Goal: Task Accomplishment & Management: Use online tool/utility

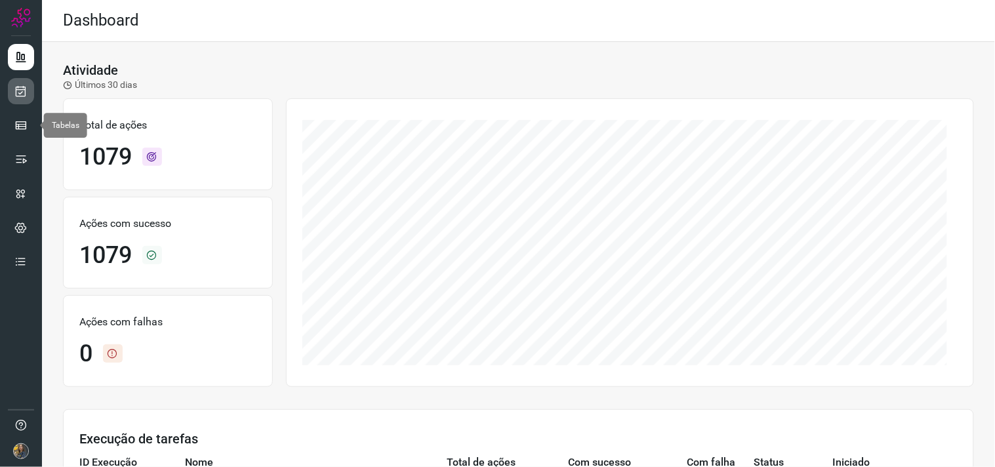
click at [20, 94] on icon at bounding box center [21, 91] width 14 height 13
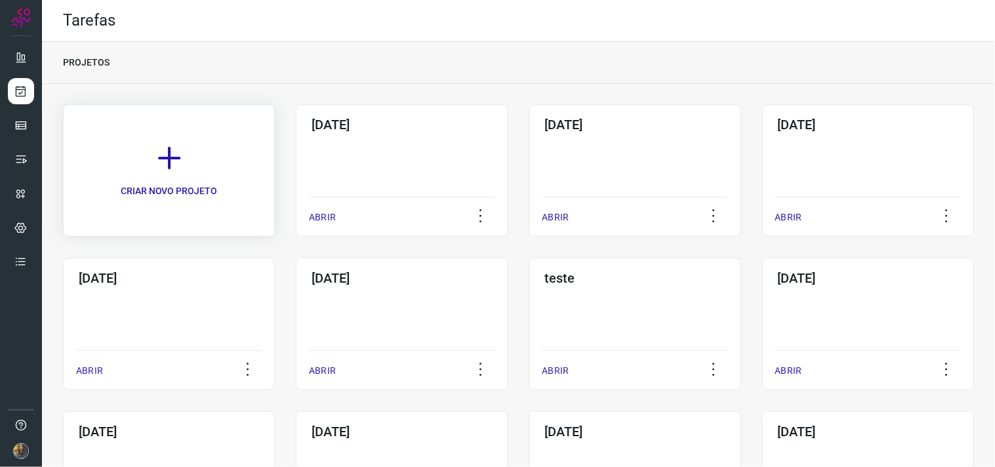
click at [226, 148] on link "CRIAR NOVO PROJETO" at bounding box center [169, 170] width 212 height 132
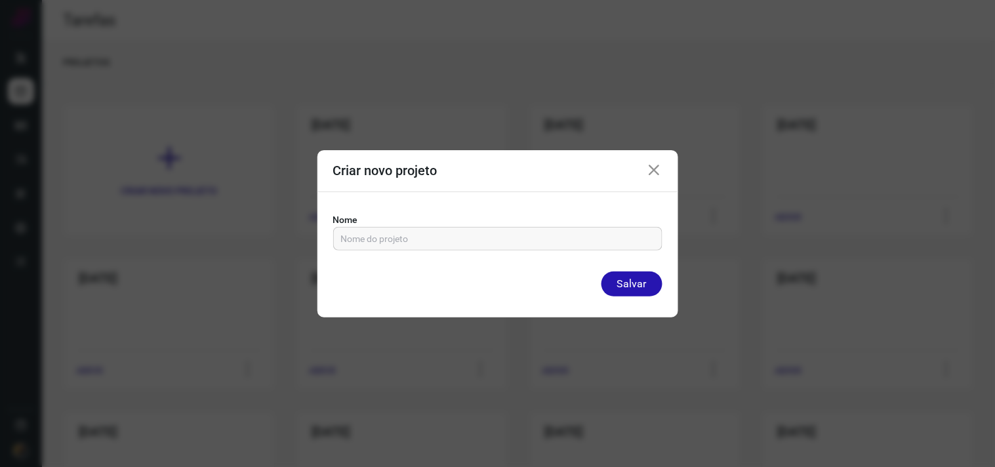
click at [443, 225] on label "Nome" at bounding box center [497, 220] width 329 height 14
click at [450, 233] on input "text" at bounding box center [497, 239] width 313 height 22
type input "12/09/2025"
click at [601, 272] on button "Salvar" at bounding box center [631, 284] width 61 height 25
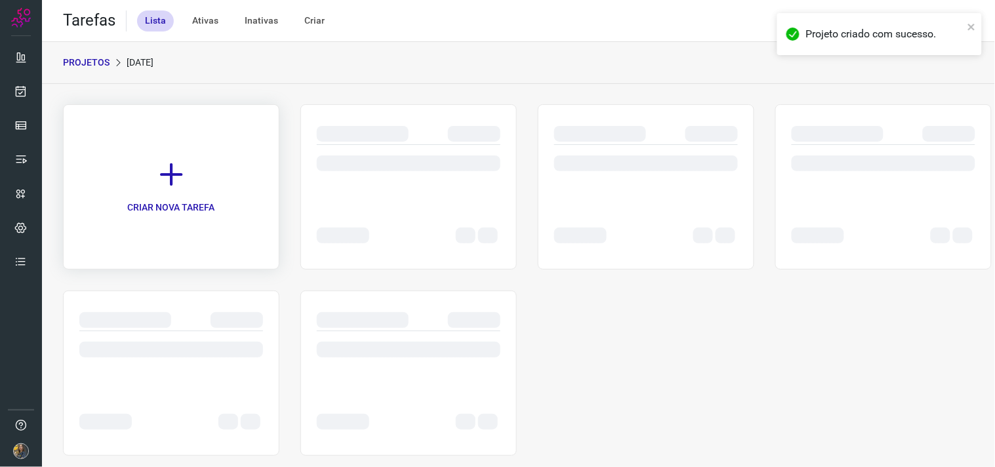
drag, startPoint x: 246, startPoint y: 182, endPoint x: 213, endPoint y: 177, distance: 33.2
click at [245, 182] on div "CRIAR NOVA TAREFA" at bounding box center [171, 186] width 216 height 165
click at [174, 191] on link "CRIAR NOVA TAREFA" at bounding box center [169, 186] width 212 height 165
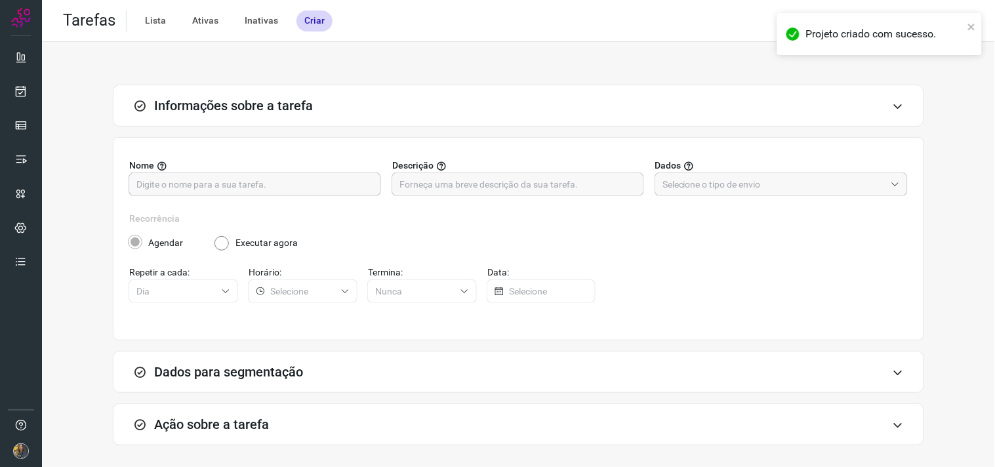
click at [335, 184] on input "text" at bounding box center [254, 184] width 237 height 22
type input "Caceres"
click at [435, 180] on input "text" at bounding box center [517, 184] width 237 height 22
type input "36"
click at [728, 187] on input "text" at bounding box center [773, 184] width 223 height 22
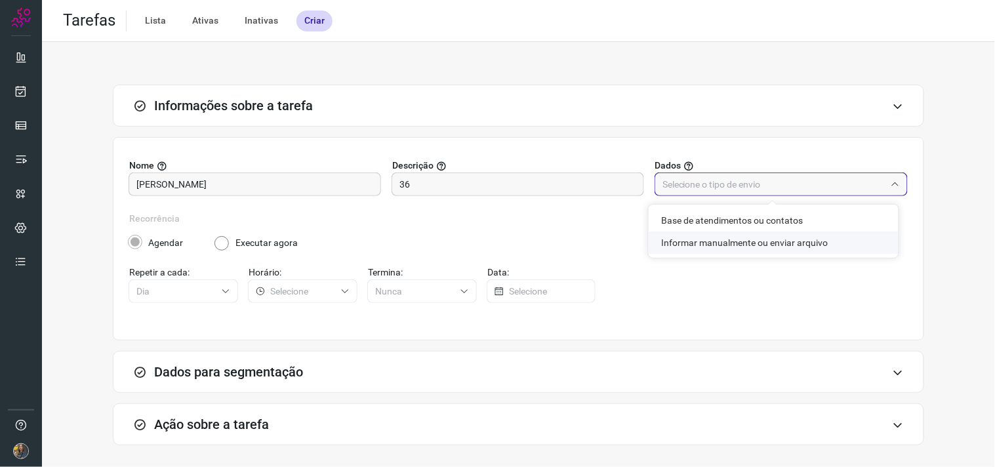
click at [738, 237] on li "Informar manualmente ou enviar arquivo" at bounding box center [774, 243] width 250 height 22
type input "Informar manualmente ou enviar arquivo"
radio input "false"
radio input "true"
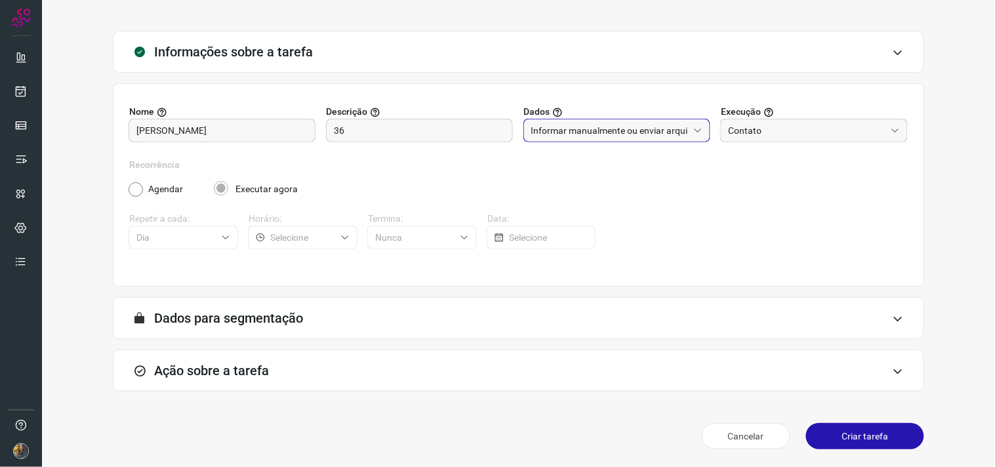
click at [444, 350] on div "Ação sobre a tarefa" at bounding box center [518, 371] width 811 height 42
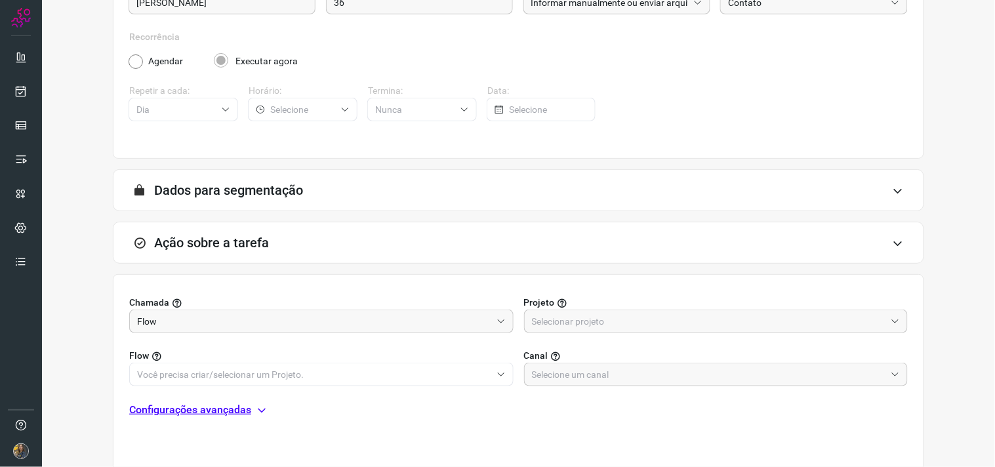
scroll to position [261, 0]
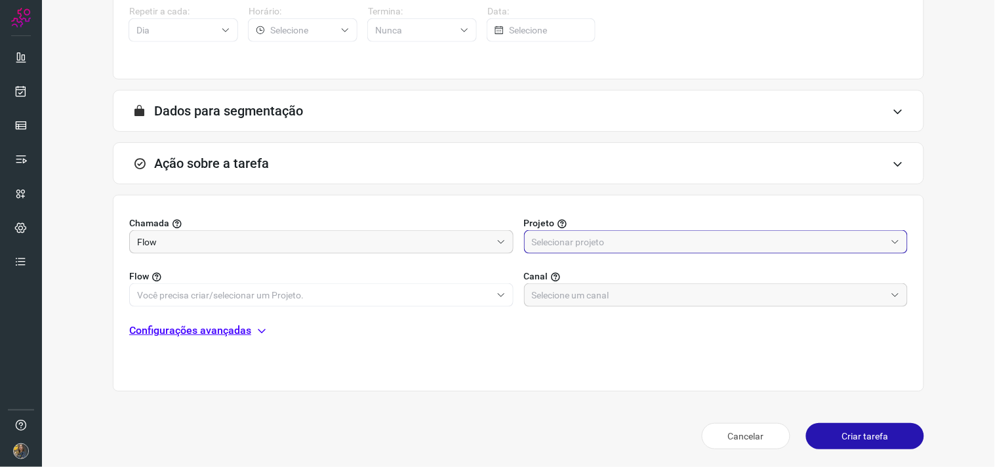
click at [591, 244] on input "text" at bounding box center [709, 242] width 354 height 22
click at [586, 300] on li "Automator" at bounding box center [708, 300] width 378 height 22
type input "Automator"
click at [422, 302] on input "text" at bounding box center [314, 295] width 354 height 22
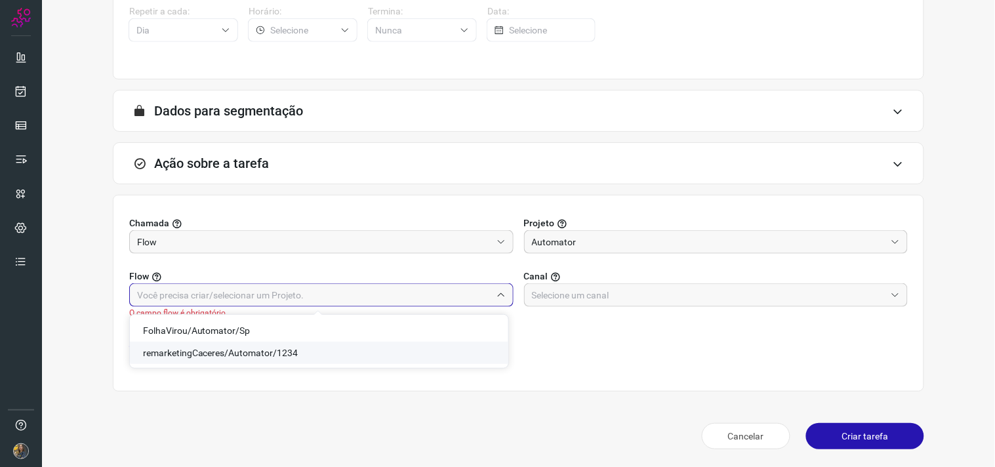
drag, startPoint x: 215, startPoint y: 350, endPoint x: 238, endPoint y: 351, distance: 23.0
click at [216, 350] on span "remarketingCaceres/Automator/1234" at bounding box center [220, 353] width 155 height 10
type input "remarketingCaceres/Automator/1234"
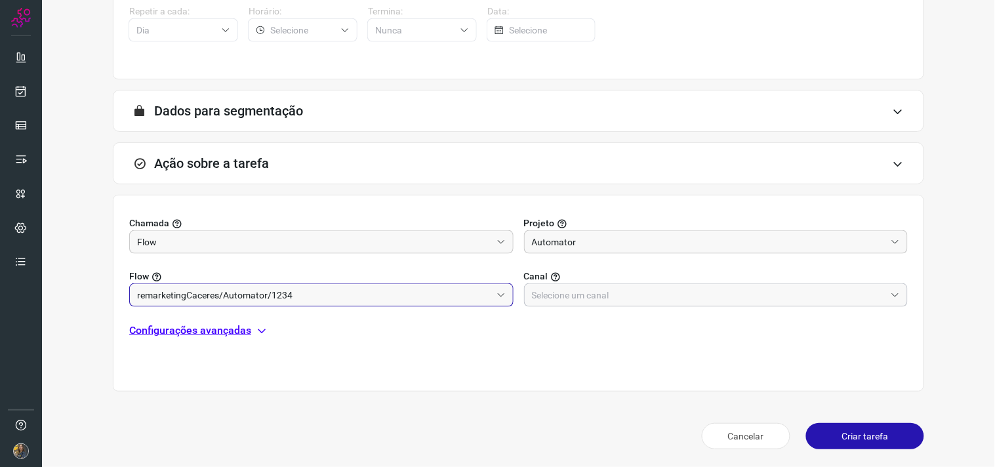
click at [582, 292] on input "text" at bounding box center [709, 295] width 354 height 22
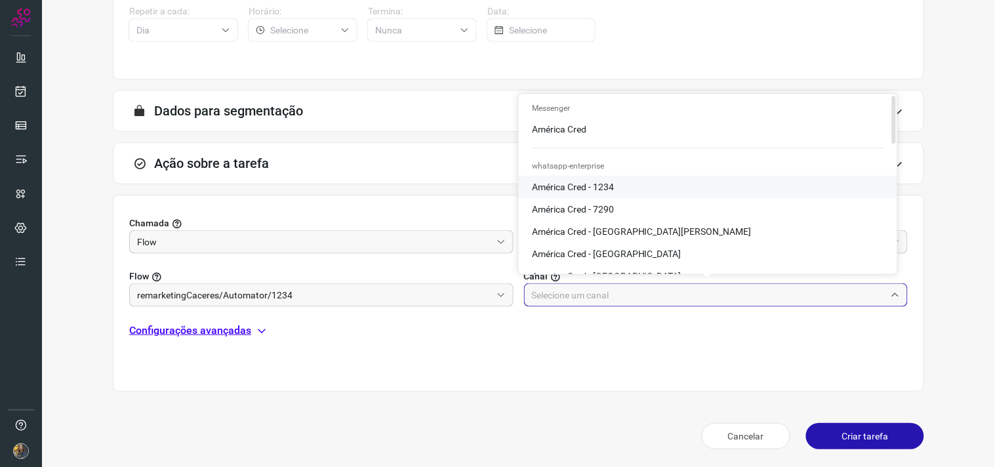
click at [604, 182] on span "América Cred - 1234" at bounding box center [573, 187] width 82 height 10
type input "América Cred - 1234"
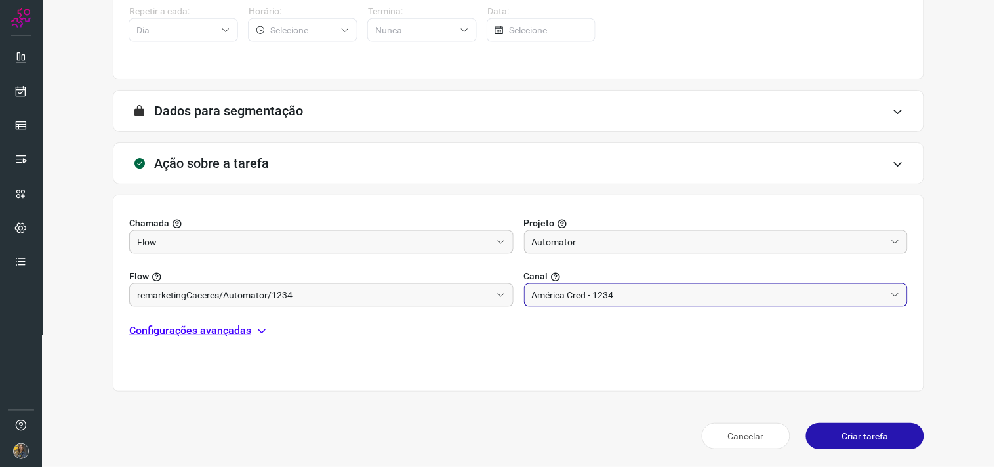
click at [245, 333] on p "Configurações avançadas" at bounding box center [190, 331] width 122 height 16
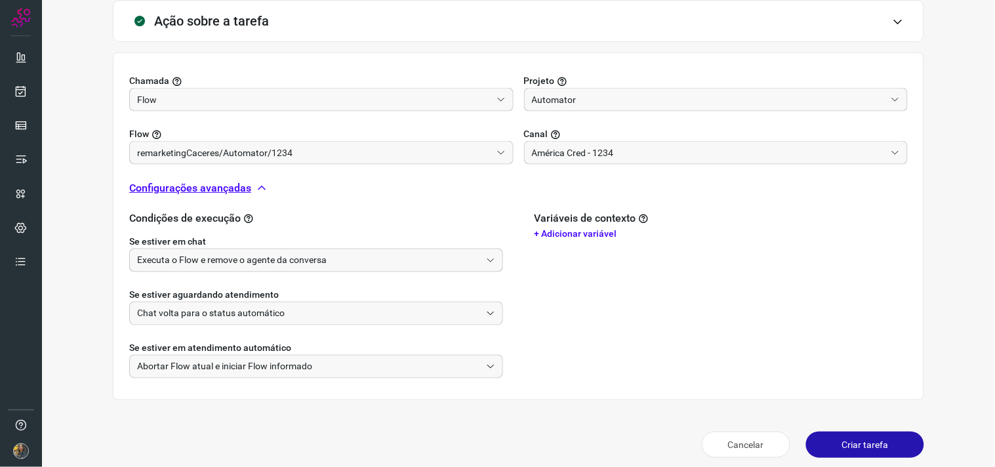
scroll to position [412, 0]
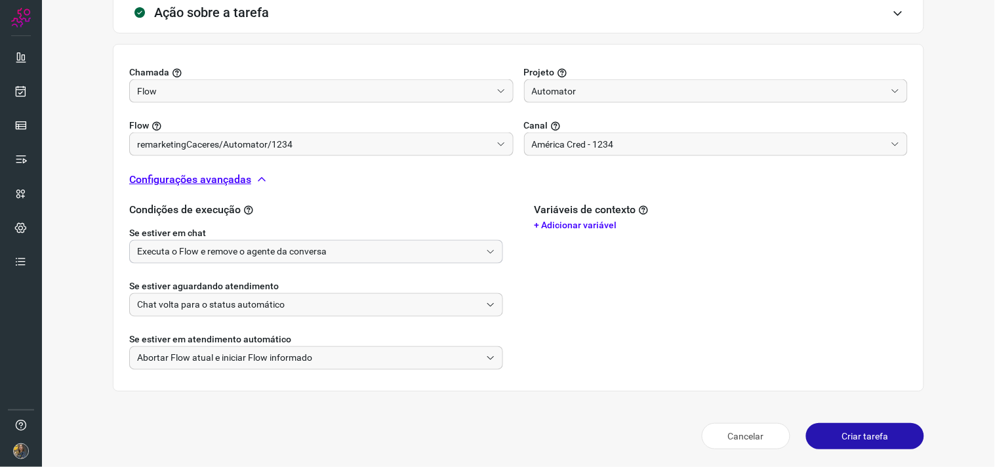
click at [416, 244] on input "Executa o Flow e remove o agente da conversa" at bounding box center [309, 252] width 344 height 22
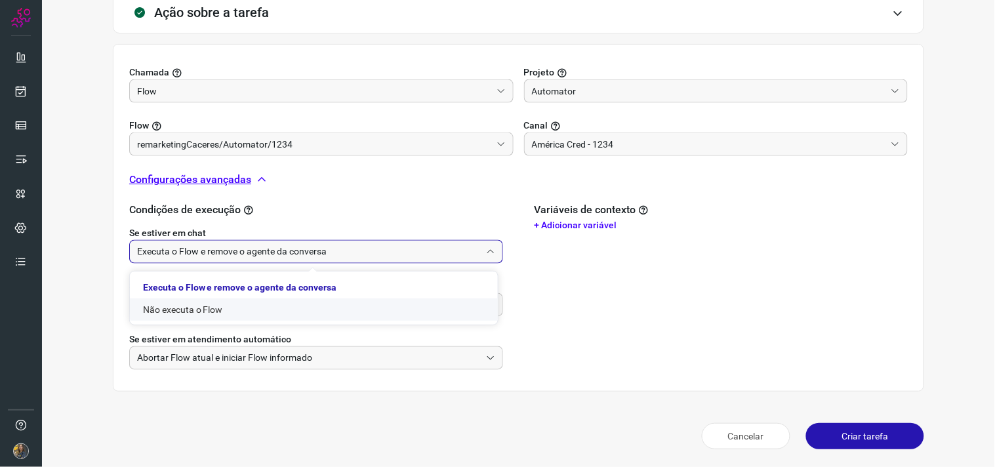
click at [266, 304] on li "Não executa o Flow" at bounding box center [314, 309] width 368 height 22
type input "Não executa o Flow"
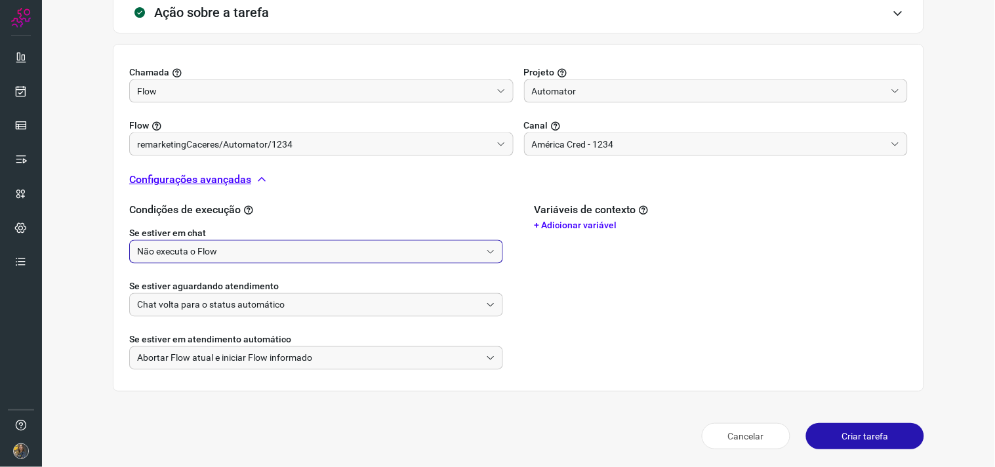
click at [757, 319] on div "Variáveis de contexto + Adicionar variável" at bounding box center [721, 286] width 374 height 167
click at [864, 441] on button "Criar tarefa" at bounding box center [865, 436] width 118 height 26
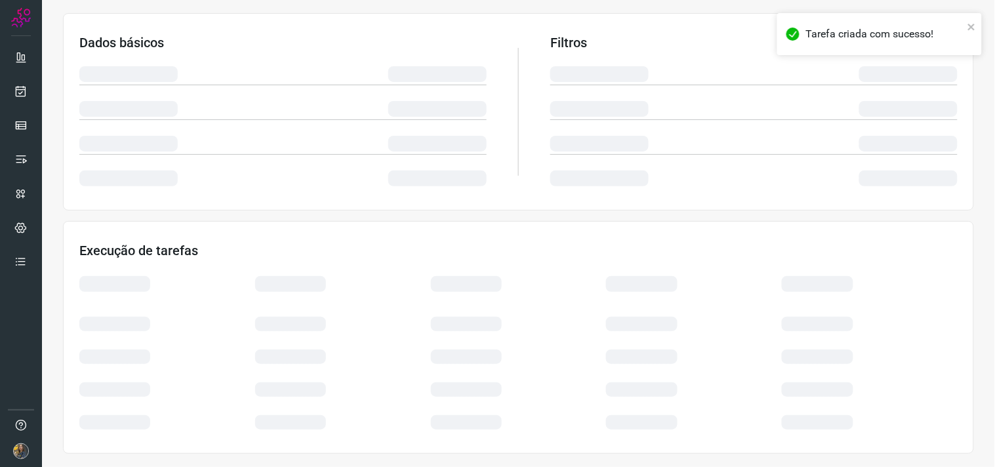
scroll to position [211, 0]
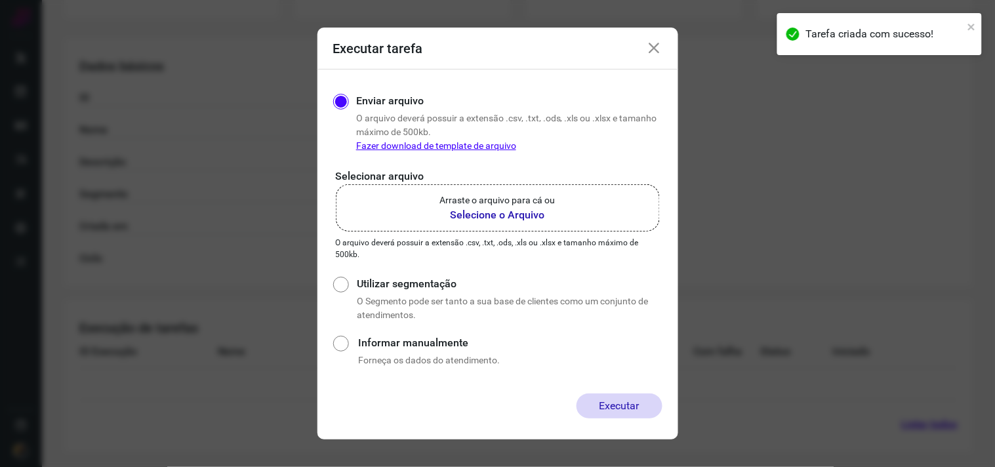
click at [477, 205] on p "Arraste o arquivo para cá ou" at bounding box center [497, 200] width 115 height 14
click at [0, 0] on input "Arraste o arquivo para cá ou Selecione o Arquivo" at bounding box center [0, 0] width 0 height 0
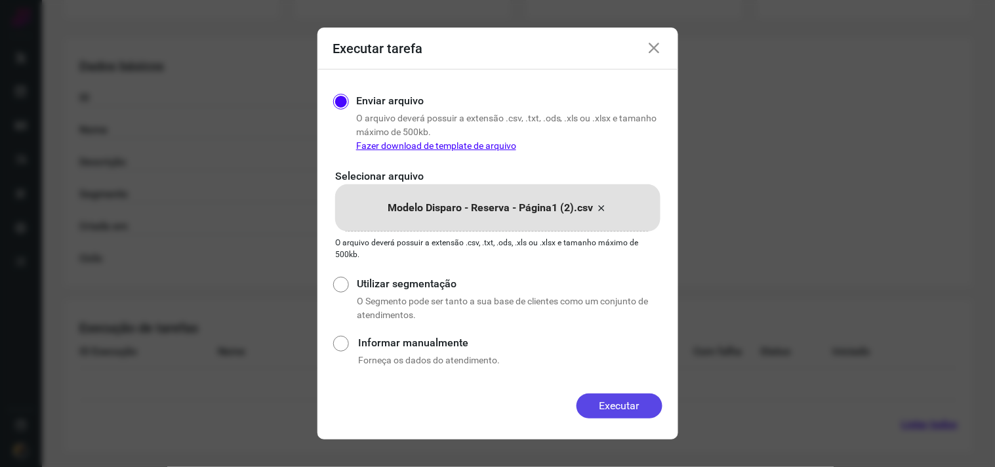
click at [620, 402] on button "Executar" at bounding box center [619, 405] width 86 height 25
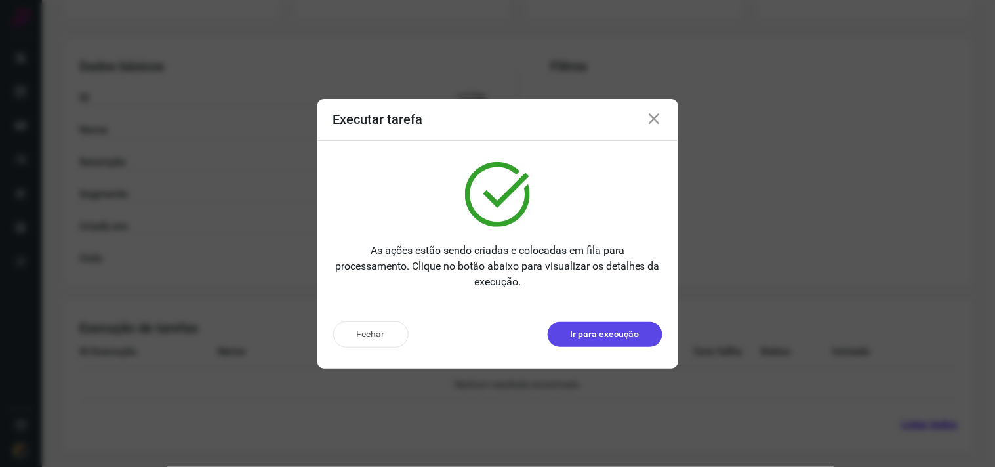
click at [599, 338] on p "Ir para execução" at bounding box center [605, 334] width 69 height 14
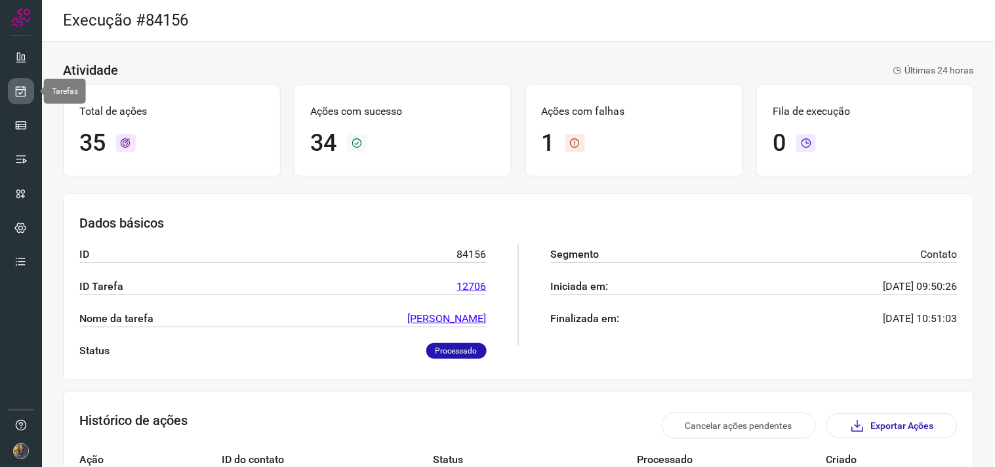
click at [17, 94] on icon at bounding box center [21, 91] width 14 height 13
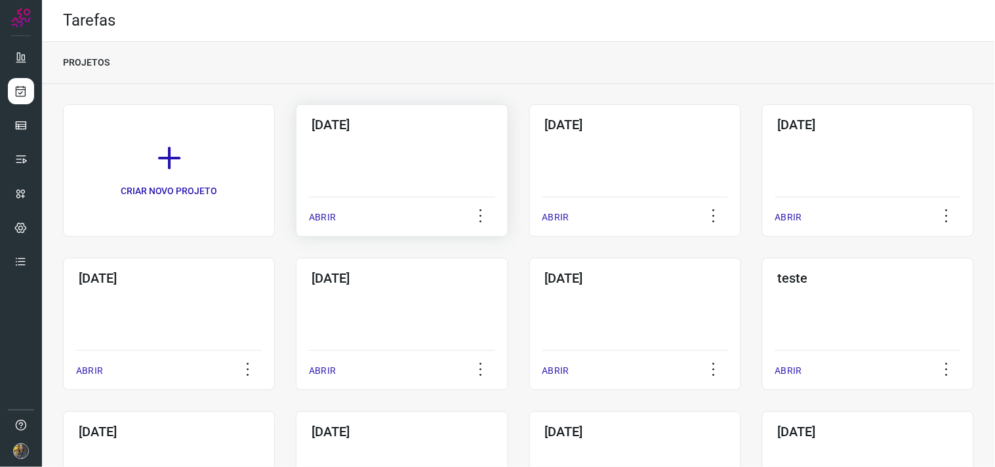
click at [407, 163] on div "[DATE] ABRIR" at bounding box center [402, 170] width 212 height 132
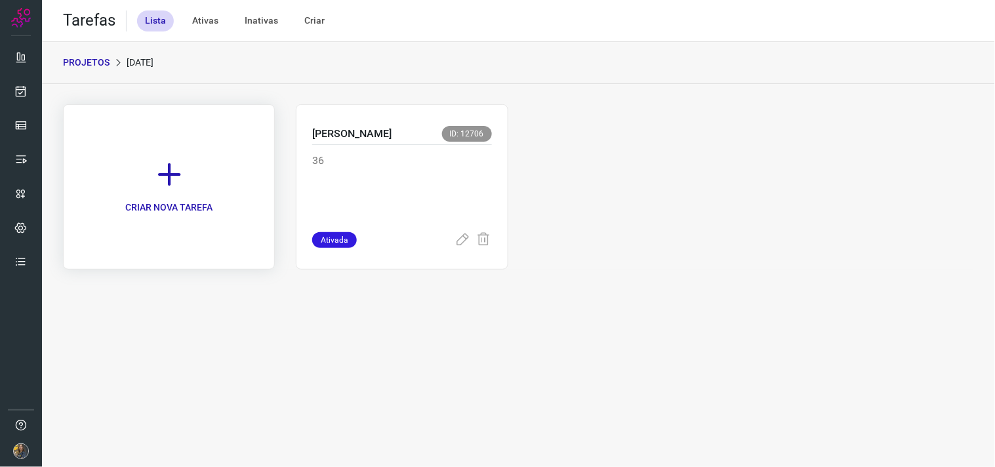
click at [222, 172] on link "CRIAR NOVA TAREFA" at bounding box center [169, 186] width 212 height 165
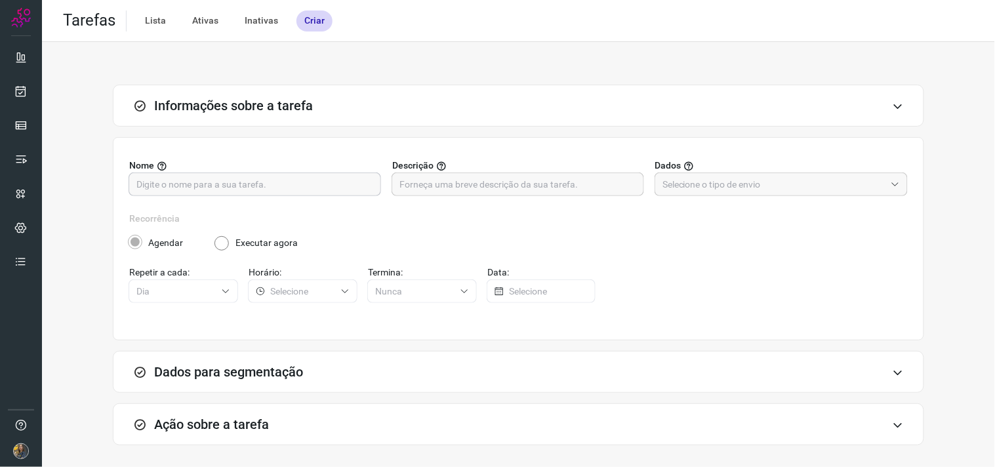
click at [307, 188] on input "text" at bounding box center [254, 184] width 237 height 22
type input "G"
type input "Cashcard"
click at [430, 178] on input "text" at bounding box center [517, 184] width 237 height 22
click at [533, 180] on input "text" at bounding box center [517, 184] width 237 height 22
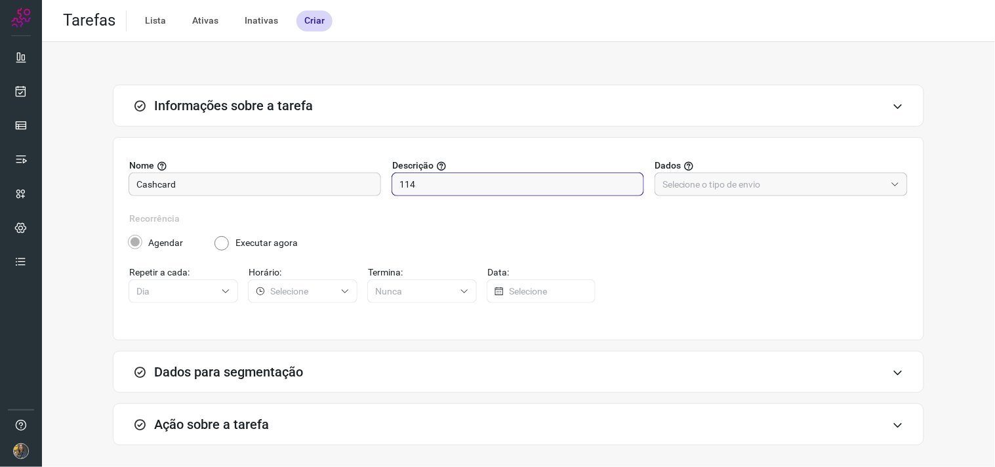
type input "114"
click at [676, 177] on input "text" at bounding box center [773, 184] width 223 height 22
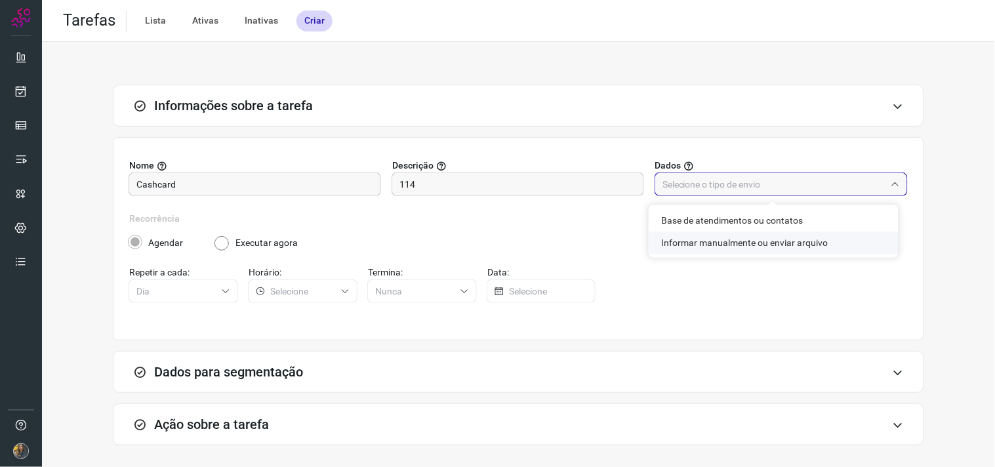
click at [680, 244] on li "Informar manualmente ou enviar arquivo" at bounding box center [774, 243] width 250 height 22
type input "Informar manualmente ou enviar arquivo"
radio input "false"
radio input "true"
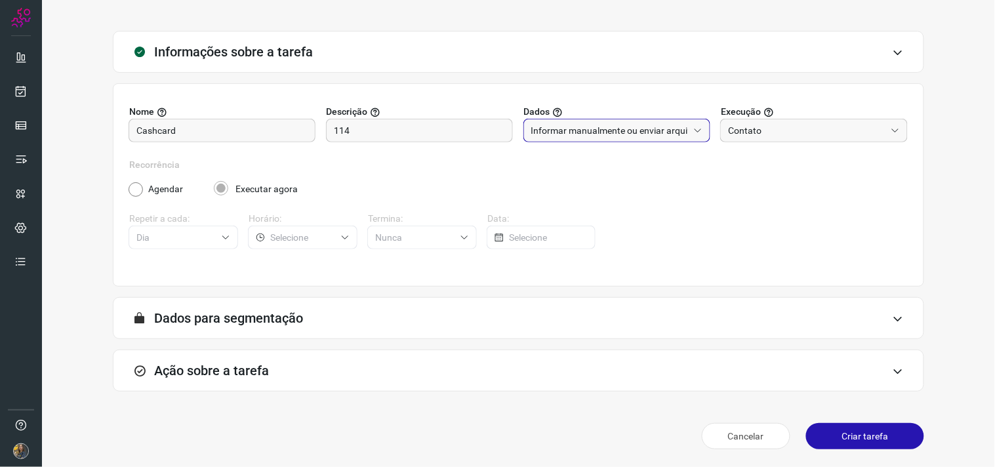
click at [462, 369] on div "Ação sobre a tarefa" at bounding box center [518, 371] width 811 height 42
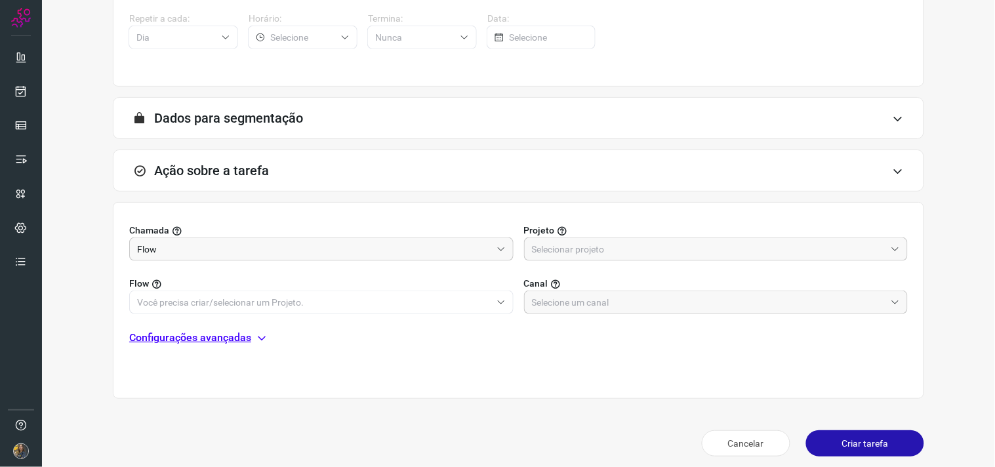
scroll to position [261, 0]
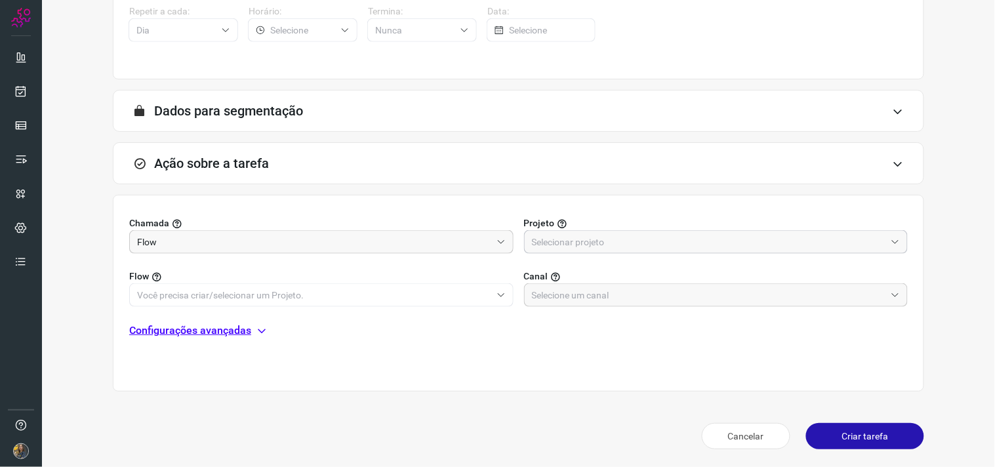
click at [674, 245] on input "text" at bounding box center [709, 242] width 354 height 22
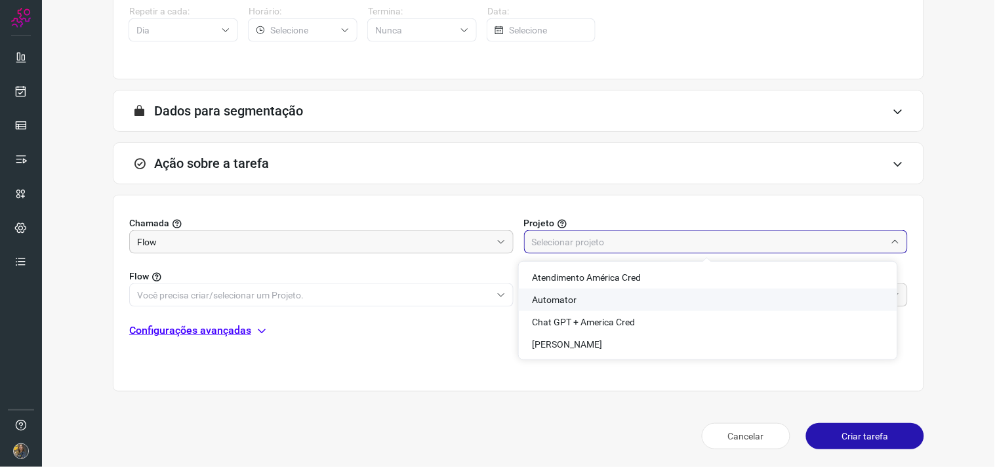
drag, startPoint x: 554, startPoint y: 298, endPoint x: 486, endPoint y: 298, distance: 68.2
click at [551, 298] on span "Automator" at bounding box center [554, 299] width 45 height 10
type input "Automator"
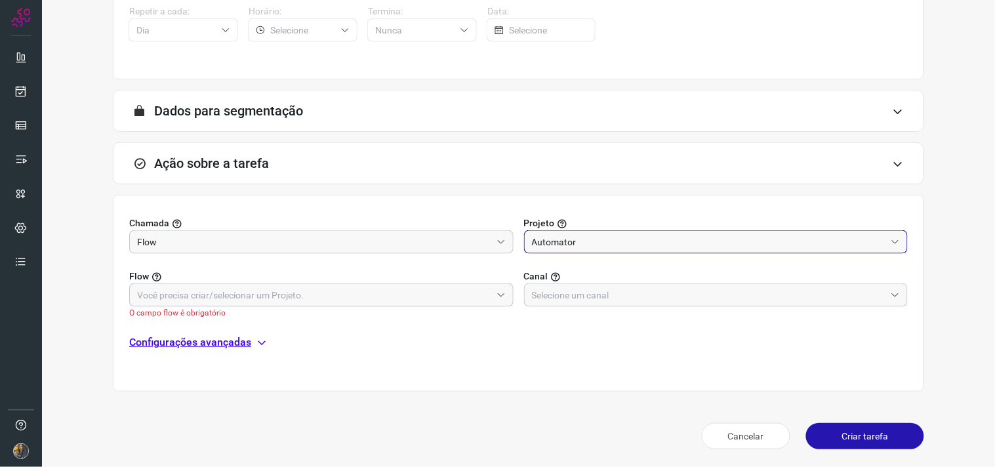
click at [462, 297] on input "text" at bounding box center [314, 295] width 354 height 22
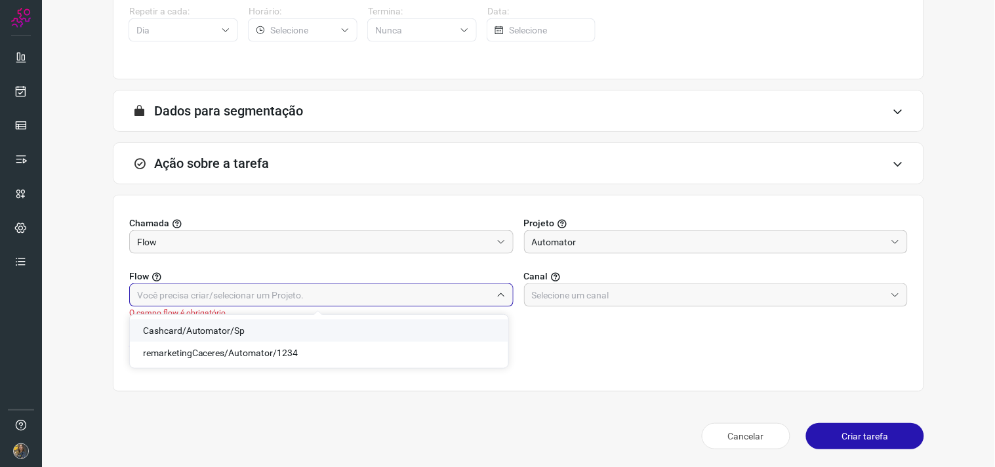
click at [211, 328] on span "Cashcard/Automator/Sp" at bounding box center [194, 330] width 102 height 10
type input "Cashcard/Automator/Sp"
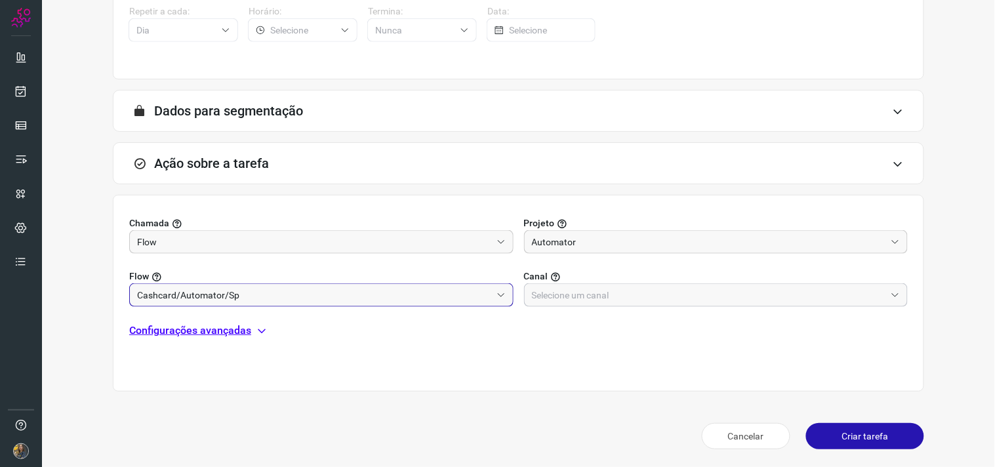
click at [641, 298] on input "text" at bounding box center [709, 295] width 354 height 22
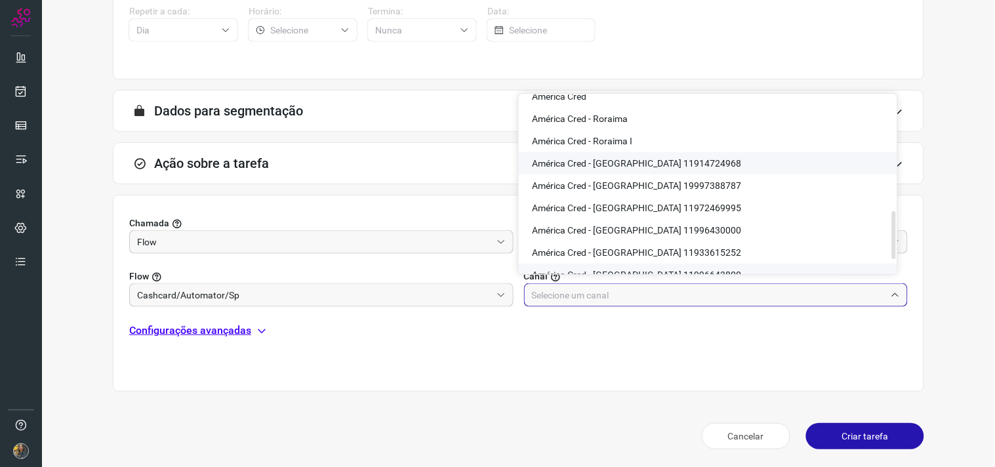
scroll to position [437, 0]
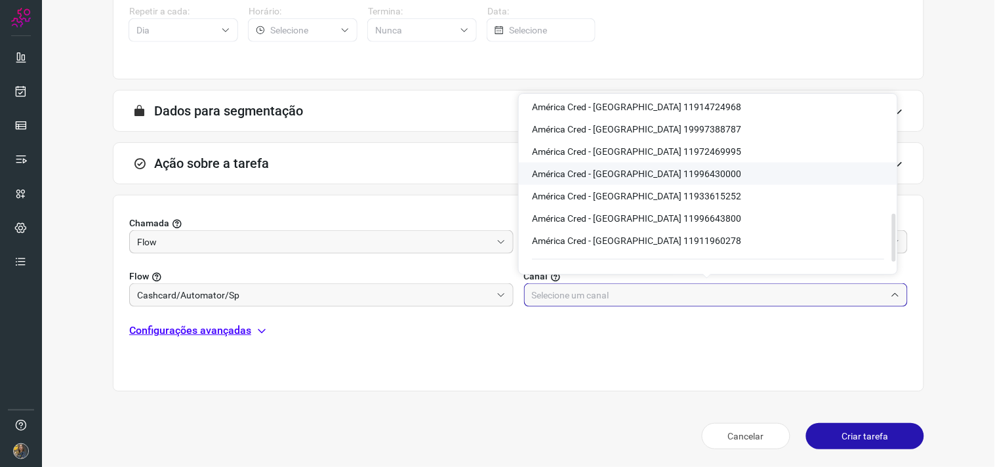
click at [677, 171] on span "América Cred - [GEOGRAPHIC_DATA] 11996430000" at bounding box center [636, 174] width 209 height 10
type input "América Cred - [GEOGRAPHIC_DATA] 11996430000"
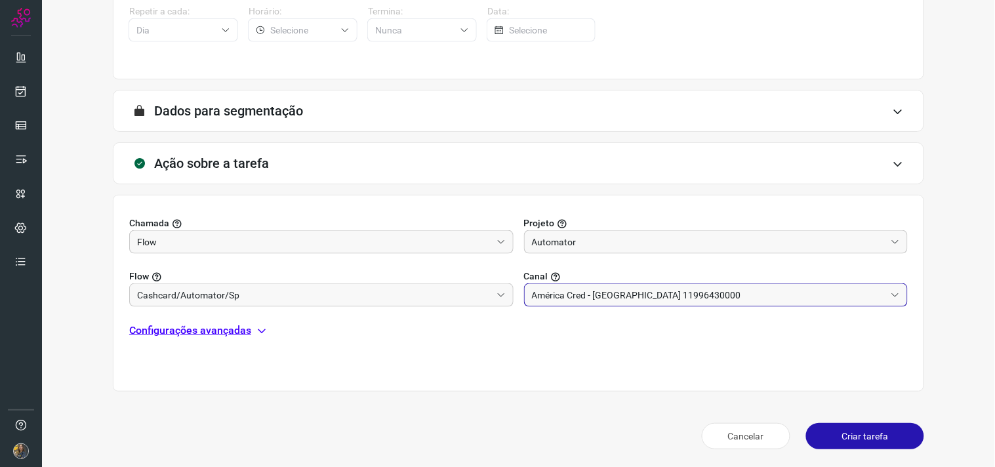
click at [437, 420] on div "Cancelar Criar tarefa" at bounding box center [518, 436] width 811 height 37
click at [230, 329] on p "Configurações avançadas" at bounding box center [190, 331] width 122 height 16
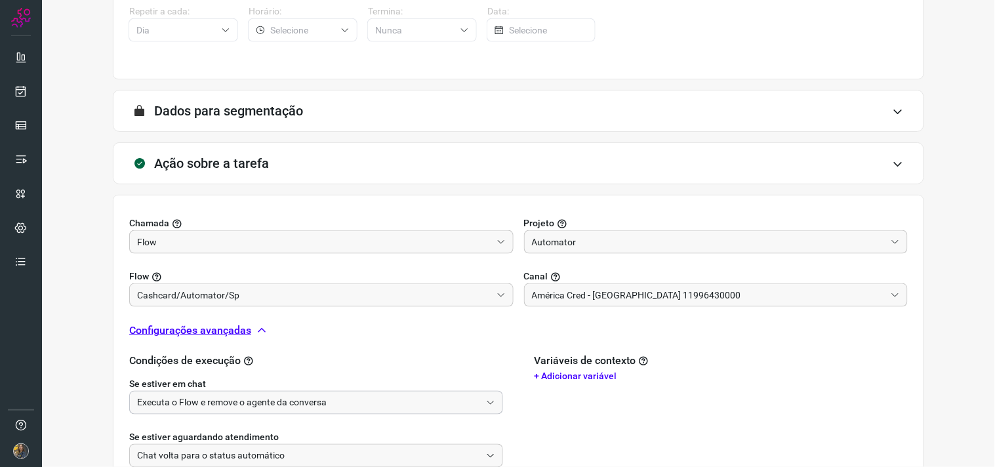
click at [286, 399] on input "Executa o Flow e remove o agente da conversa" at bounding box center [309, 403] width 344 height 22
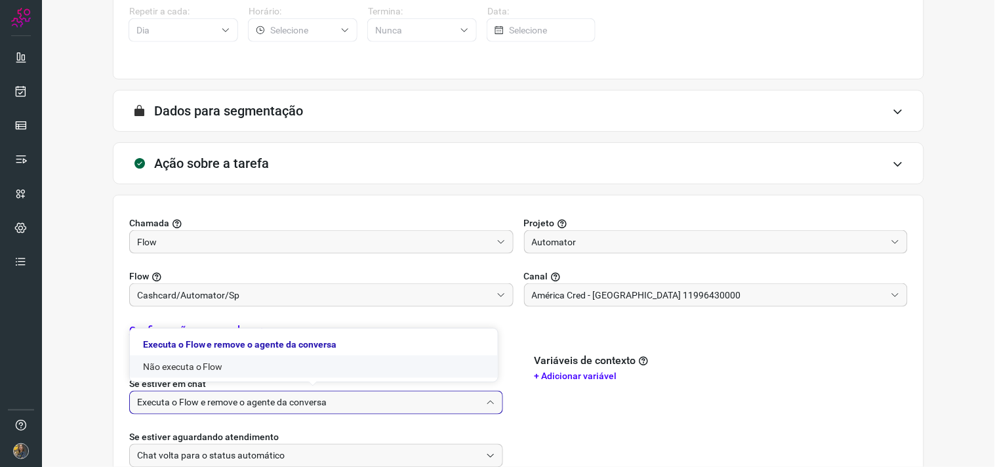
click at [300, 369] on li "Não executa o Flow" at bounding box center [314, 366] width 368 height 22
type input "Não executa o Flow"
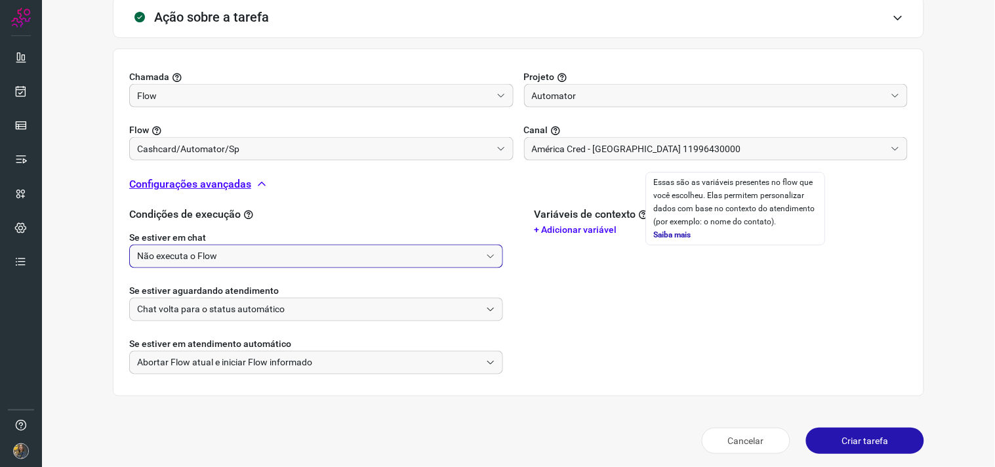
scroll to position [412, 0]
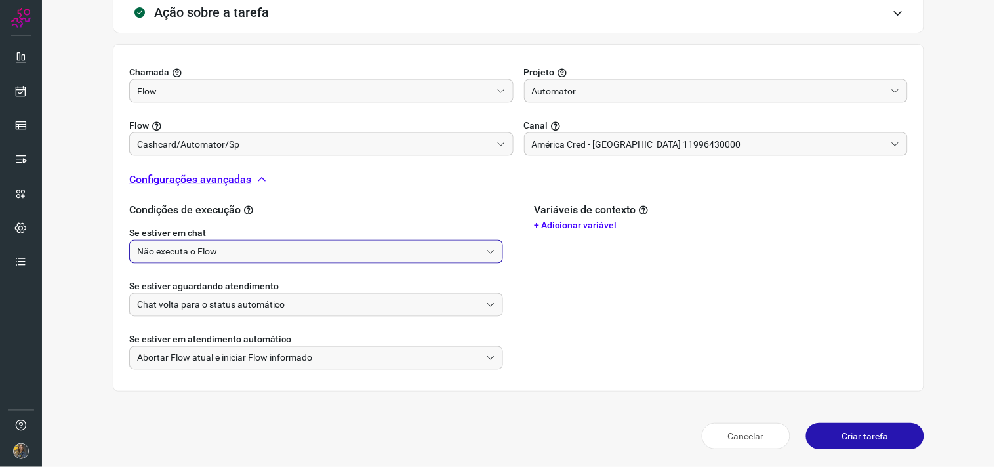
click at [856, 428] on button "Criar tarefa" at bounding box center [865, 436] width 118 height 26
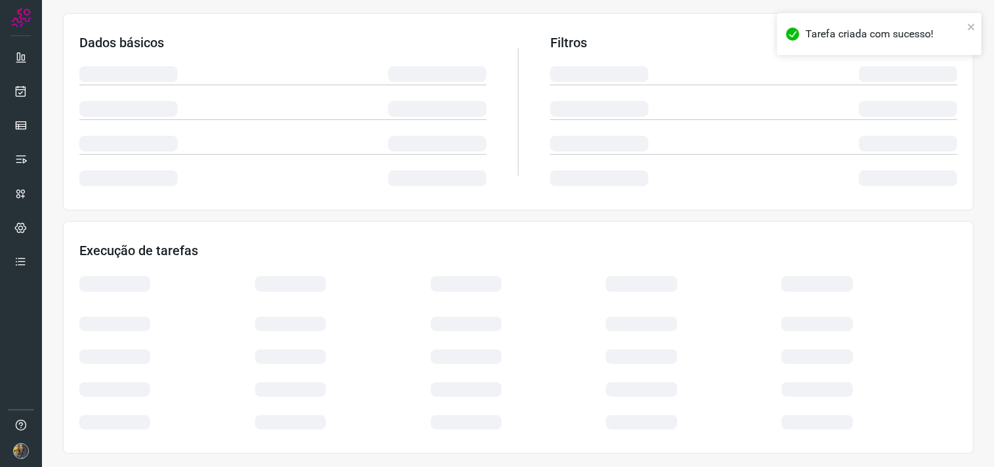
scroll to position [211, 0]
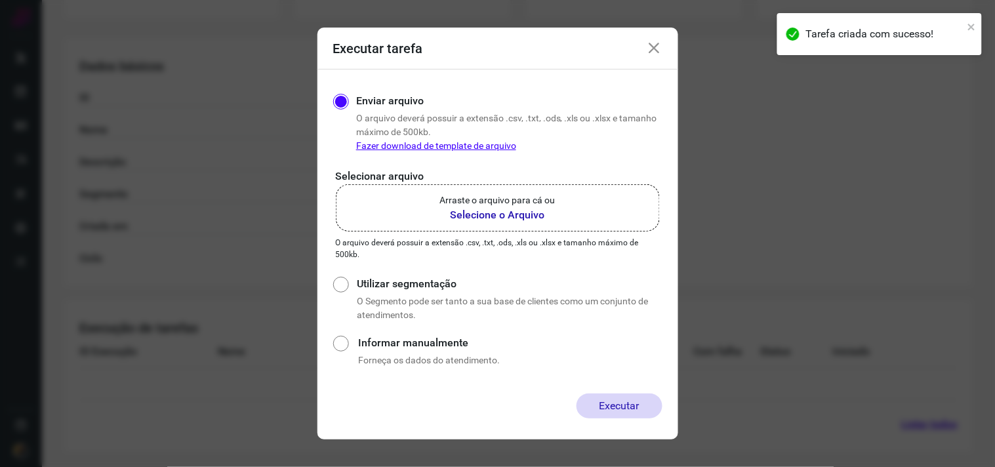
click at [543, 214] on b "Selecione o Arquivo" at bounding box center [497, 215] width 115 height 16
click at [0, 0] on input "Arraste o arquivo para cá ou Selecione o Arquivo" at bounding box center [0, 0] width 0 height 0
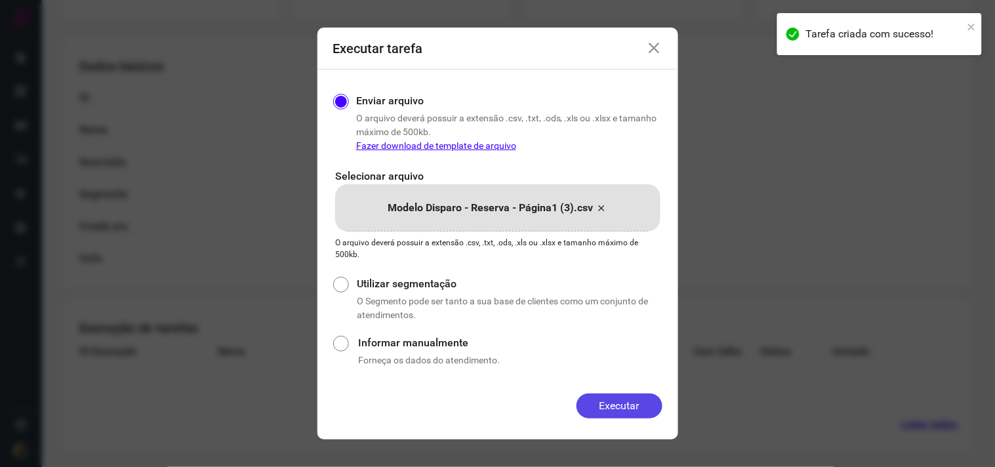
click at [624, 407] on button "Executar" at bounding box center [619, 405] width 86 height 25
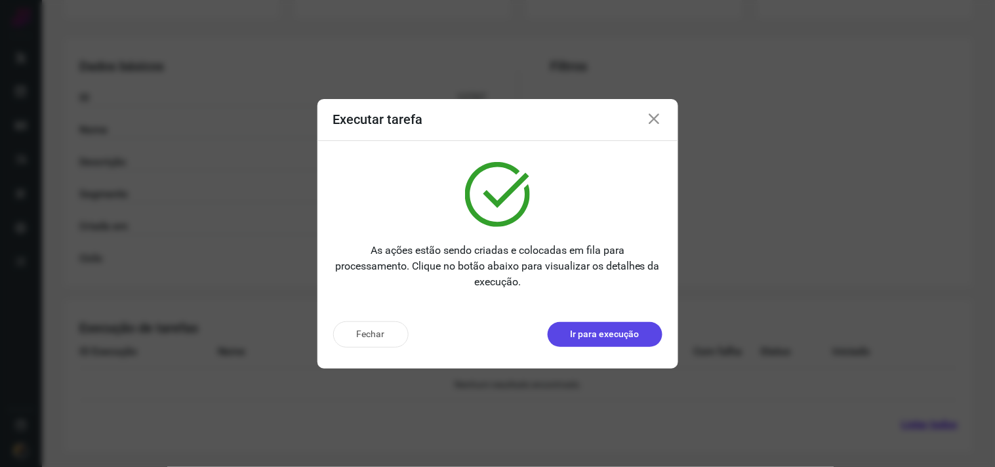
click at [632, 332] on p "Ir para execução" at bounding box center [605, 334] width 69 height 14
